Goal: Check status: Check status

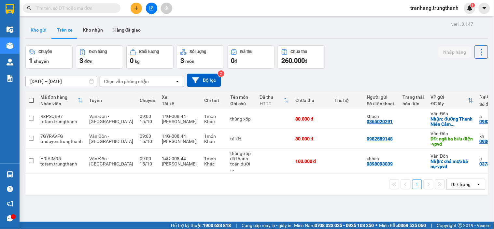
click at [42, 34] on button "Kho gửi" at bounding box center [38, 30] width 26 height 16
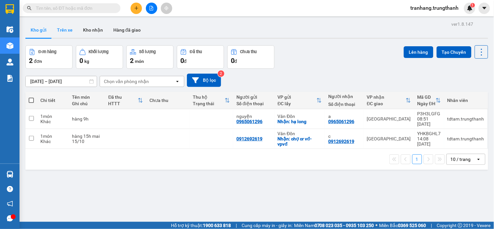
click at [68, 33] on button "Trên xe" at bounding box center [65, 30] width 26 height 16
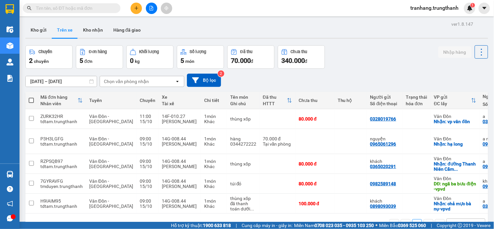
click at [35, 80] on input "[DATE] – [DATE]" at bounding box center [61, 81] width 71 height 10
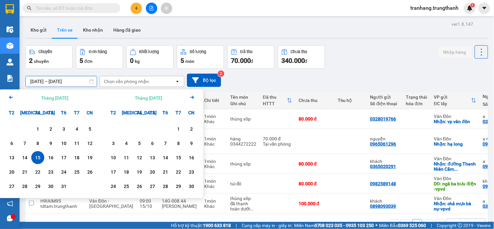
click at [38, 161] on div "15" at bounding box center [37, 158] width 9 height 8
type input "[DATE] – [DATE]"
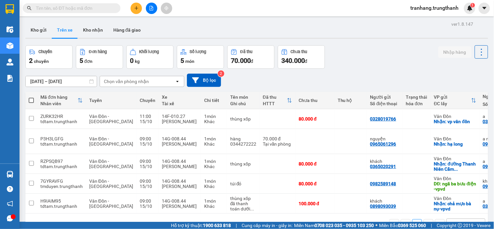
click at [359, 64] on div "Chuyến 2 chuyến Đơn hàng 5 đơn Khối lượng 0 kg Số lượng 5 món Đã thu 70.000 đ C…" at bounding box center [256, 56] width 463 height 23
